Goal: Information Seeking & Learning: Find specific fact

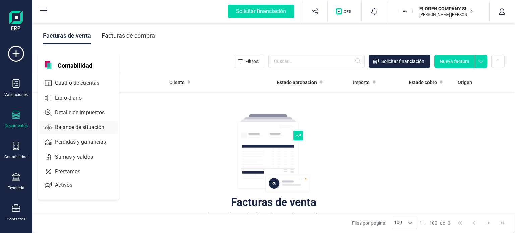
click at [78, 128] on span "Balance de situación" at bounding box center [84, 127] width 64 height 8
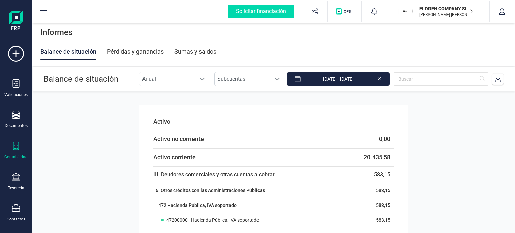
click at [461, 159] on section "Activo Activo no corriente 0,00 Activo corriente 20.435,58 III. Deudores comerc…" at bounding box center [273, 162] width 483 height 141
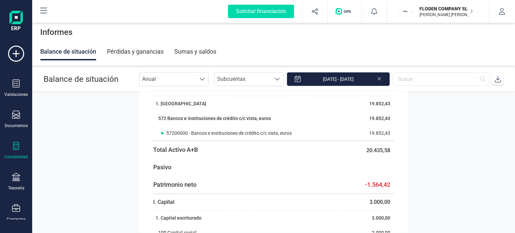
scroll to position [134, 0]
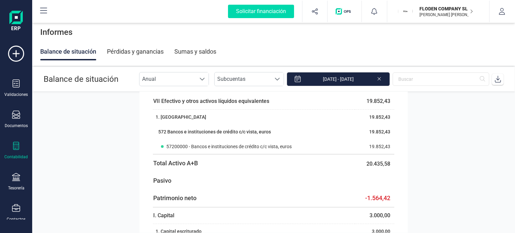
click at [435, 181] on section "Activo Activo no corriente 0,00 Activo corriente 20.435,58 III. Deudores comerc…" at bounding box center [273, 162] width 483 height 141
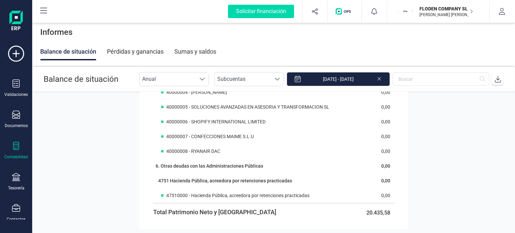
scroll to position [621, 0]
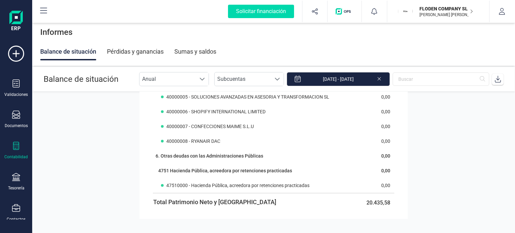
click at [144, 53] on div "Pérdidas y ganancias" at bounding box center [135, 51] width 57 height 17
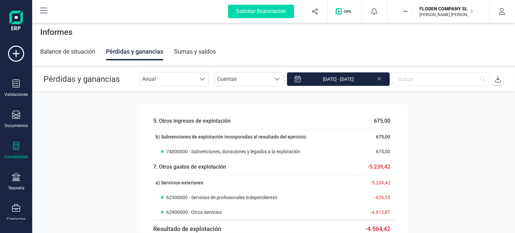
click at [428, 154] on section "5. Otros ingresos de explotación 675,00 b) Subvenciones de explotación incorpor…" at bounding box center [273, 162] width 483 height 141
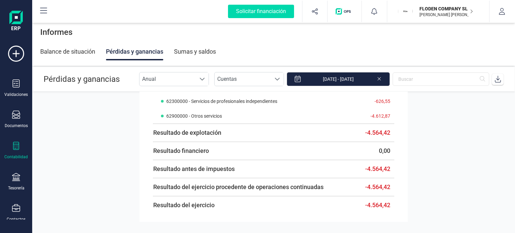
scroll to position [100, 0]
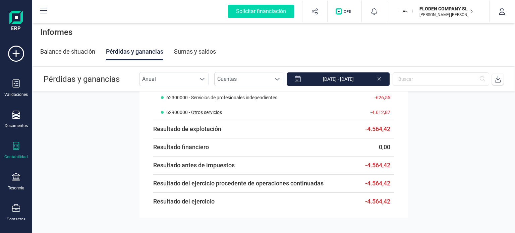
click at [13, 149] on icon at bounding box center [16, 146] width 6 height 8
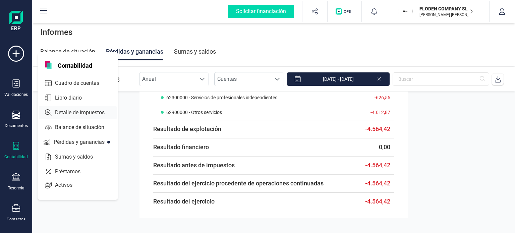
click at [80, 109] on span "Detalle de impuestos" at bounding box center [84, 113] width 64 height 8
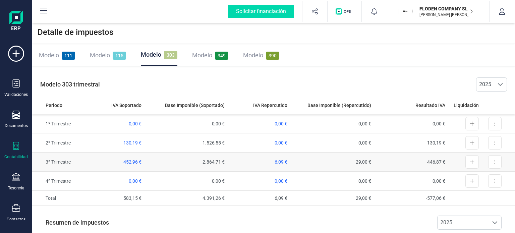
click at [280, 162] on span "6,09 €" at bounding box center [281, 161] width 13 height 5
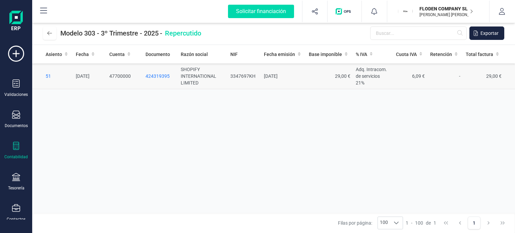
click at [267, 81] on td "[DATE]" at bounding box center [283, 76] width 45 height 26
click at [355, 84] on td "Adq. Intracom. de servicios 21%" at bounding box center [372, 76] width 39 height 26
click at [162, 75] on span "424319395" at bounding box center [158, 75] width 24 height 5
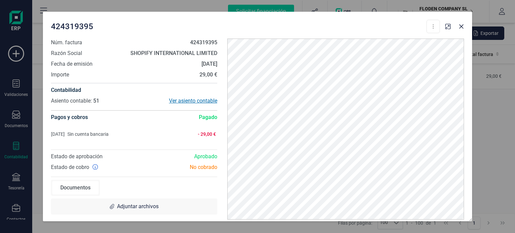
click at [198, 102] on div "Ver asiento contable" at bounding box center [175, 101] width 83 height 8
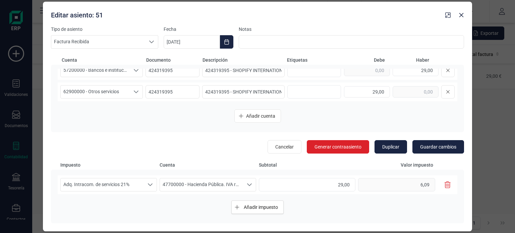
scroll to position [21, 0]
click at [442, 188] on button "button" at bounding box center [447, 183] width 11 height 13
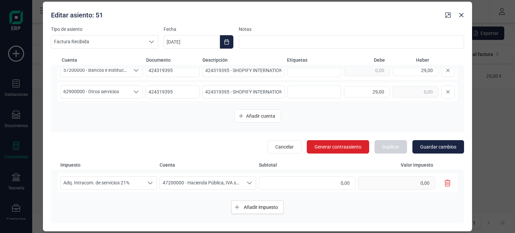
scroll to position [0, 0]
click at [437, 141] on button "Guardar cambios" at bounding box center [438, 146] width 52 height 13
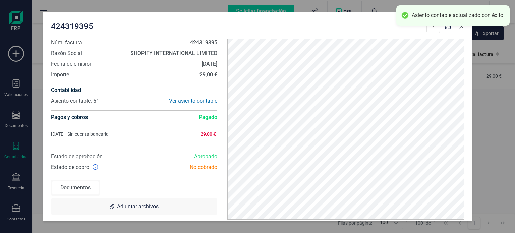
click at [464, 27] on button "Close" at bounding box center [461, 26] width 11 height 11
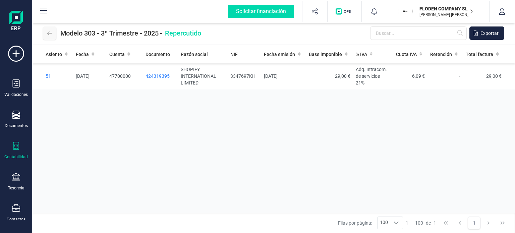
click at [48, 36] on button at bounding box center [49, 32] width 13 height 13
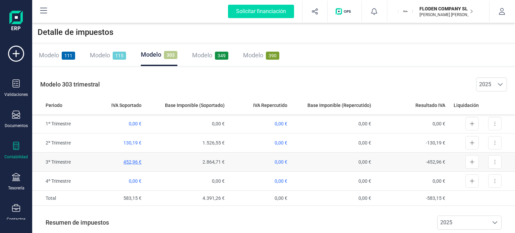
click at [129, 162] on span "452,96 €" at bounding box center [132, 161] width 18 height 5
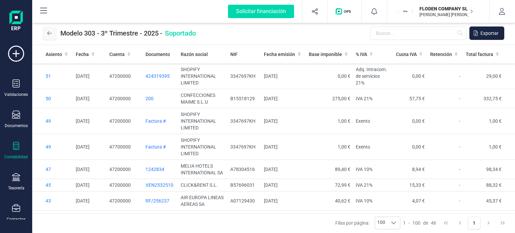
click at [51, 34] on icon at bounding box center [49, 33] width 5 height 5
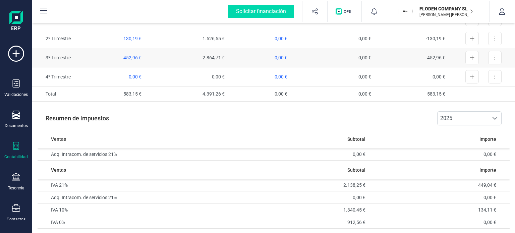
scroll to position [91, 0]
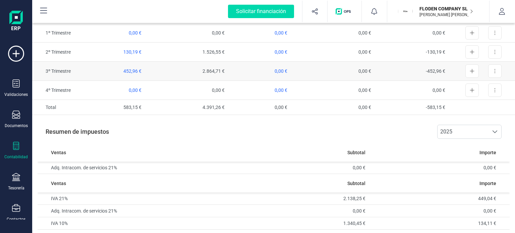
click at [60, 69] on td "3º Trimestre" at bounding box center [55, 71] width 46 height 19
click at [80, 70] on td "452,96 €" at bounding box center [111, 71] width 66 height 19
